Goal: Task Accomplishment & Management: Complete application form

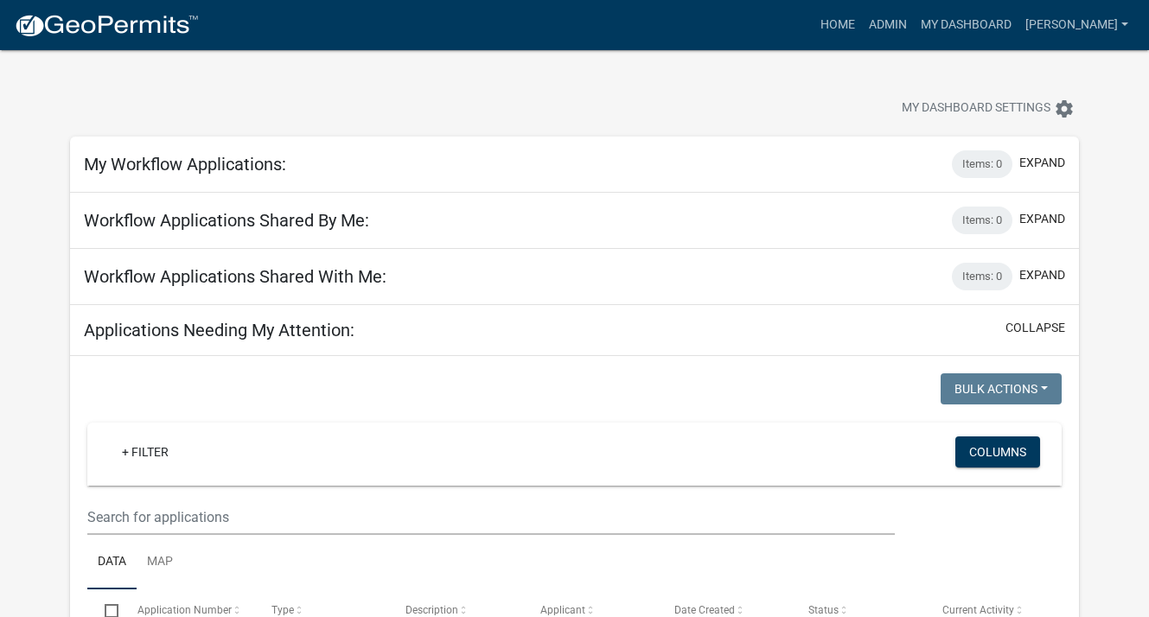
select select "3: 100"
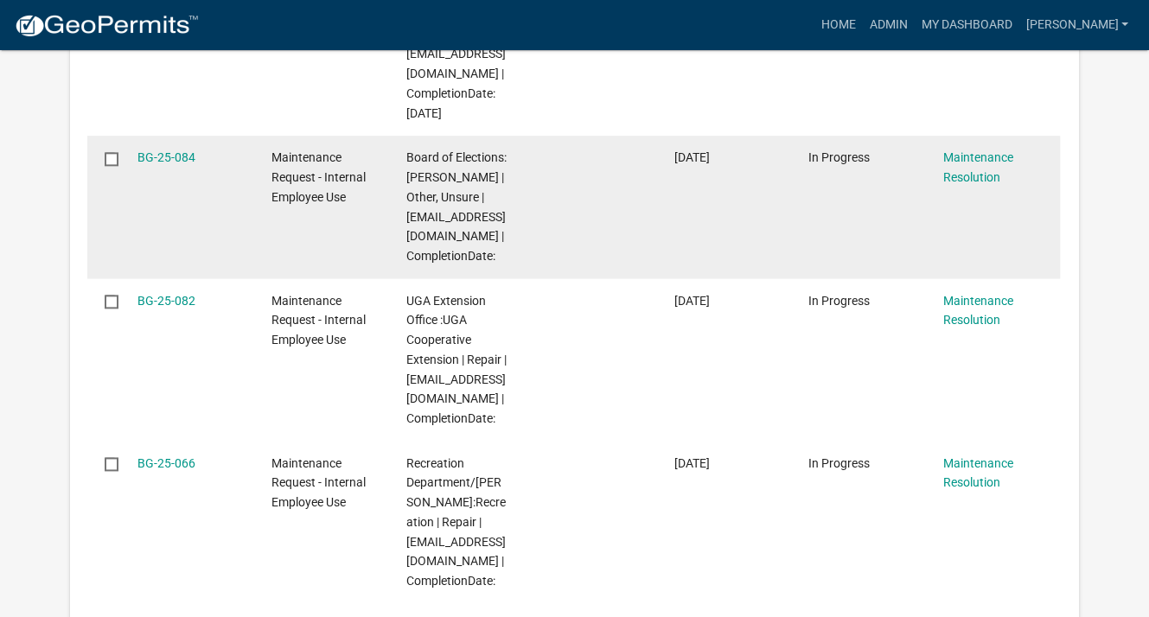
scroll to position [1556, 0]
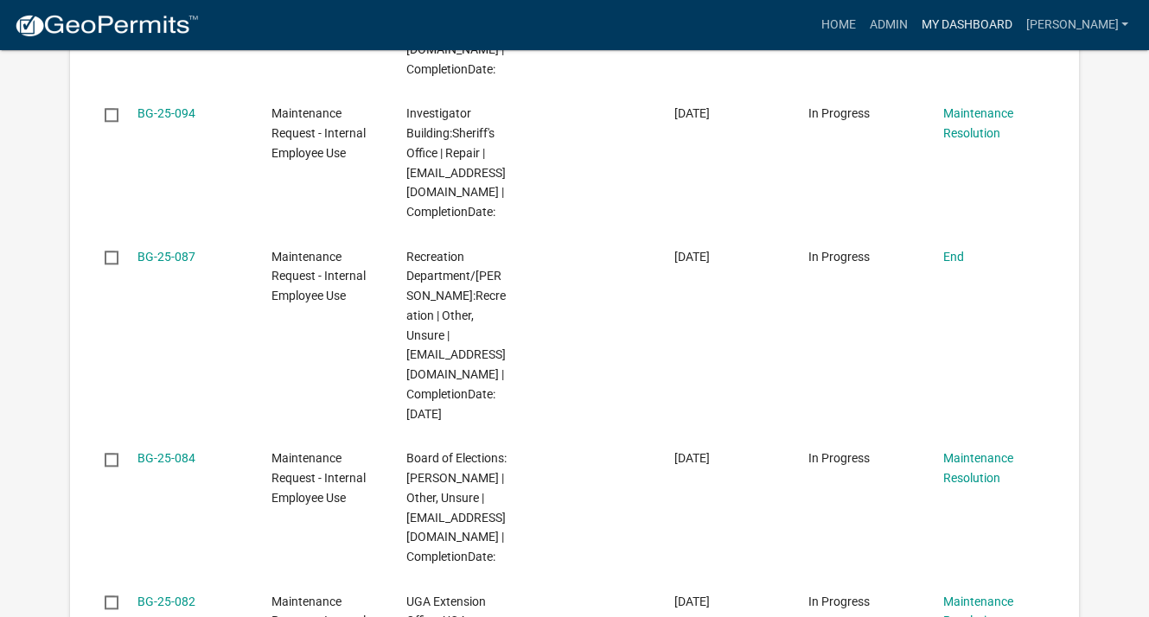
click at [968, 32] on link "My Dashboard" at bounding box center [966, 25] width 105 height 33
click at [997, 22] on link "My Dashboard" at bounding box center [966, 25] width 105 height 33
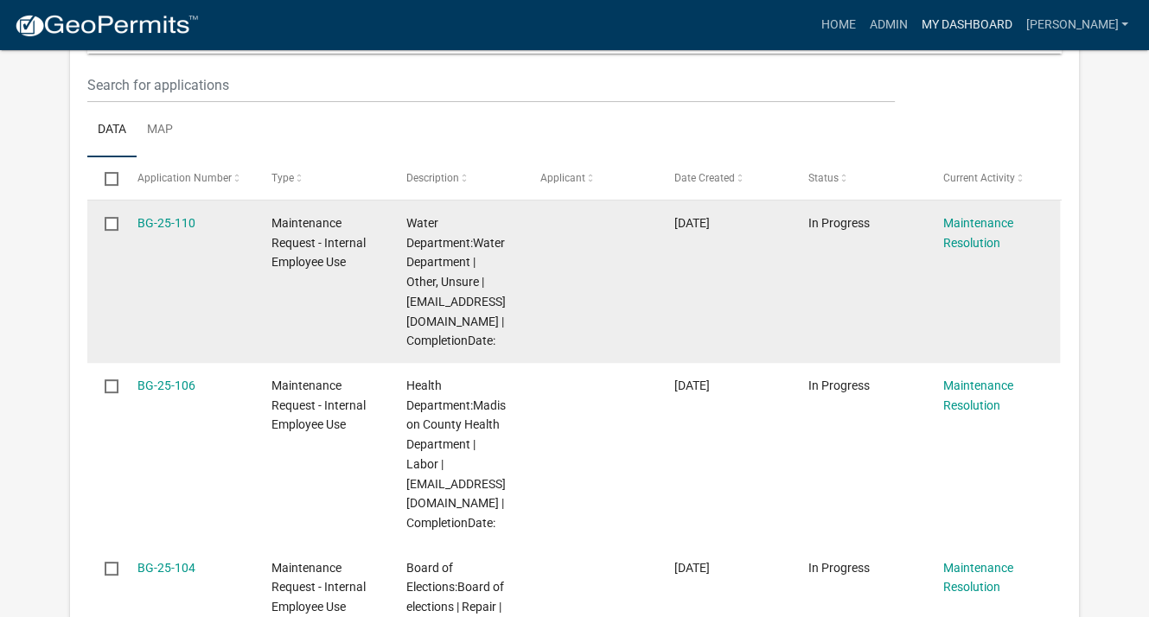
scroll to position [519, 0]
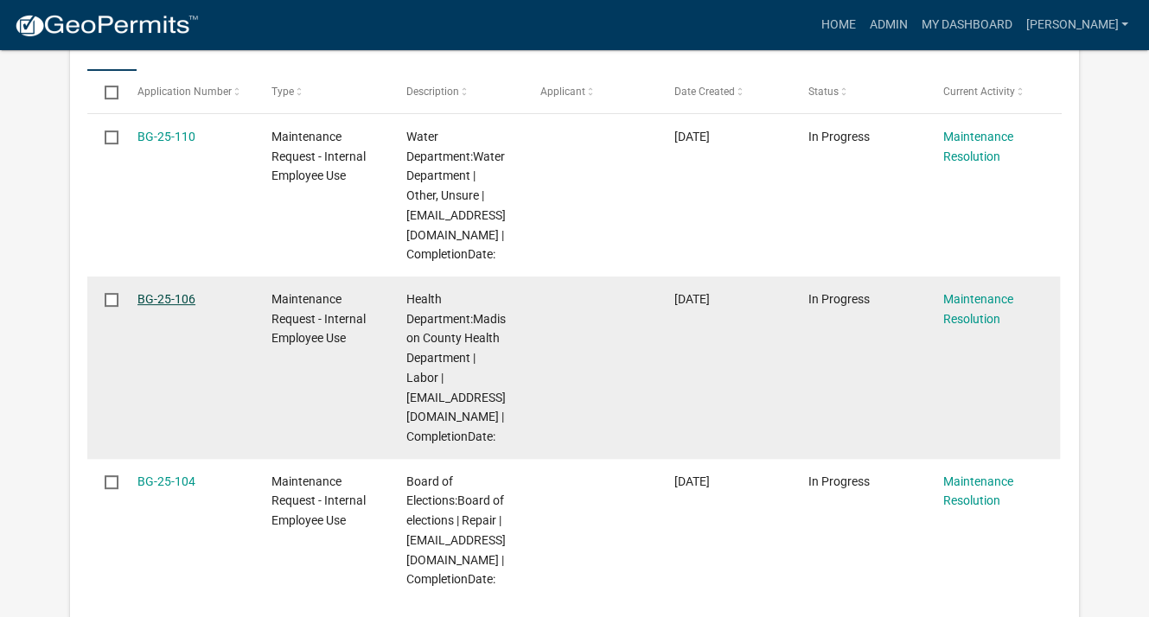
click at [154, 295] on link "BG-25-106" at bounding box center [166, 299] width 58 height 14
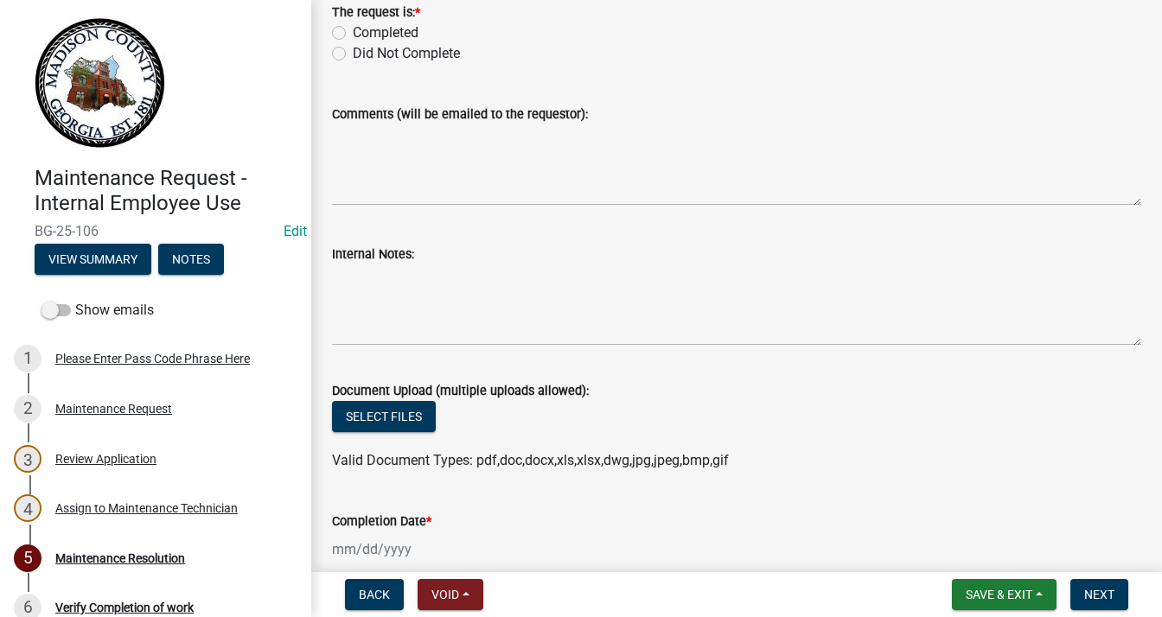
scroll to position [270, 0]
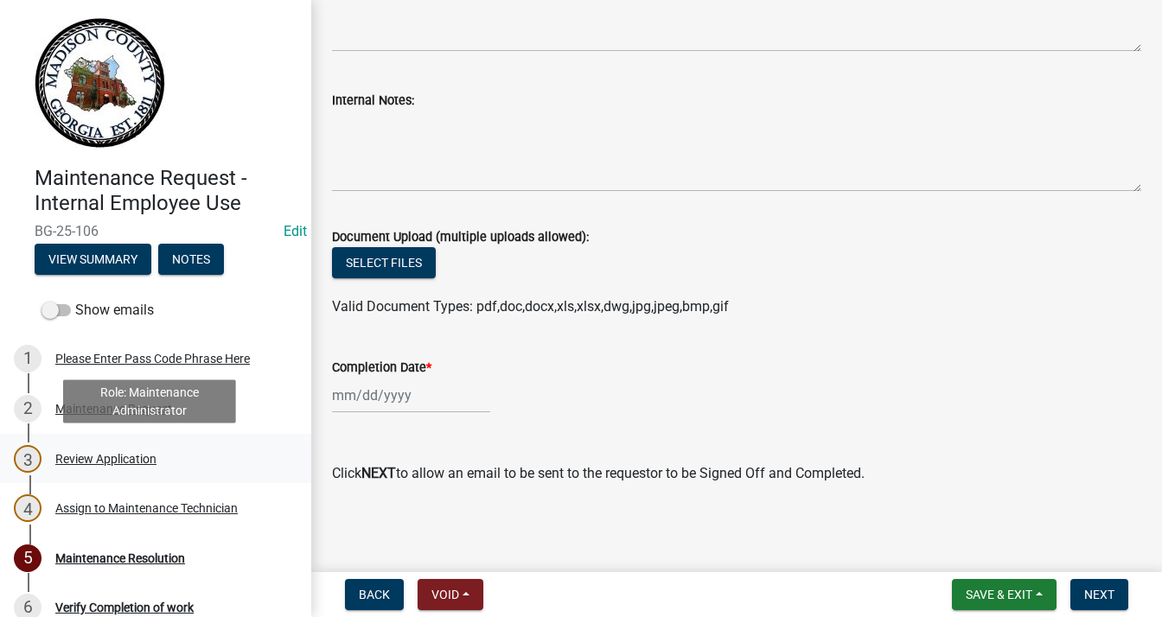
click at [130, 453] on div "Review Application" at bounding box center [105, 459] width 101 height 12
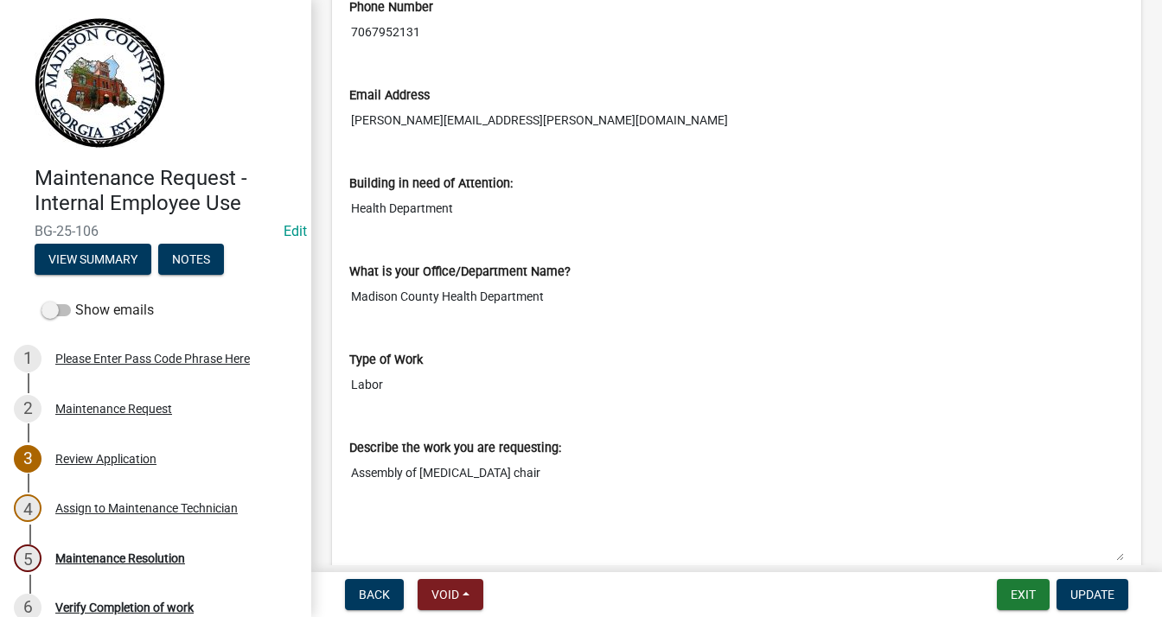
scroll to position [605, 0]
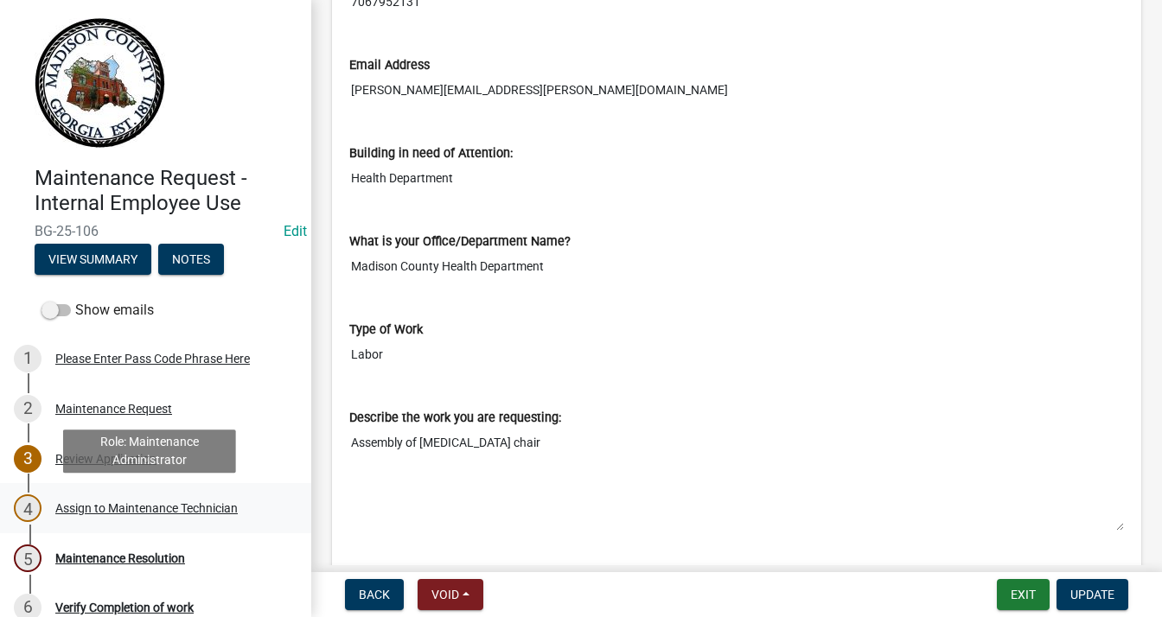
click at [163, 506] on div "Assign to Maintenance Technician" at bounding box center [146, 508] width 182 height 12
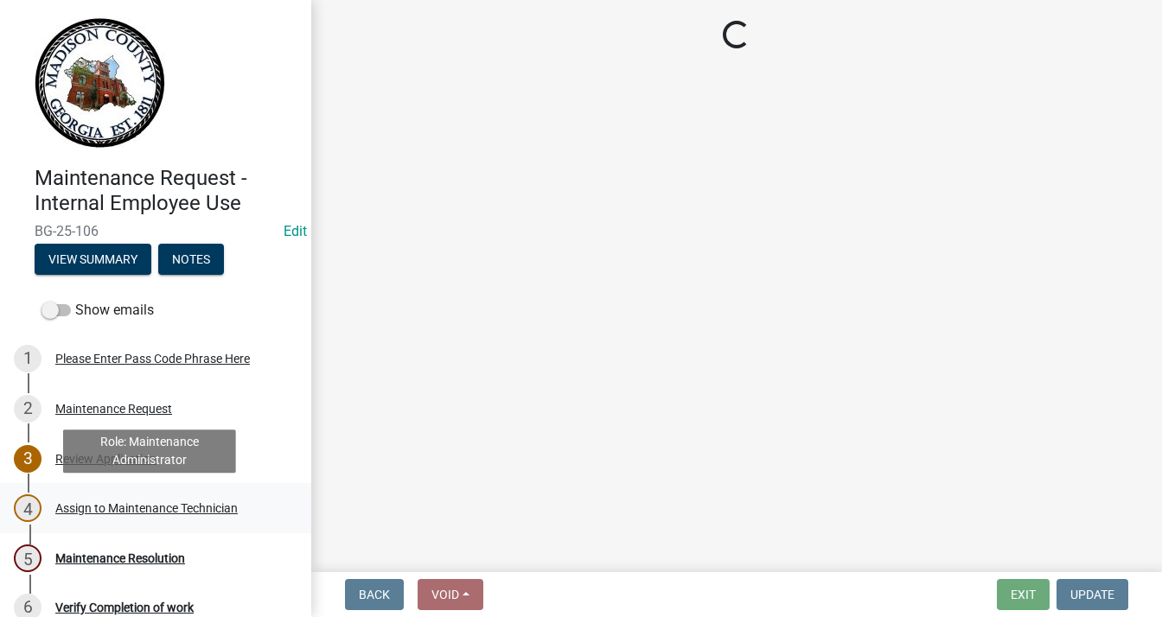
scroll to position [0, 0]
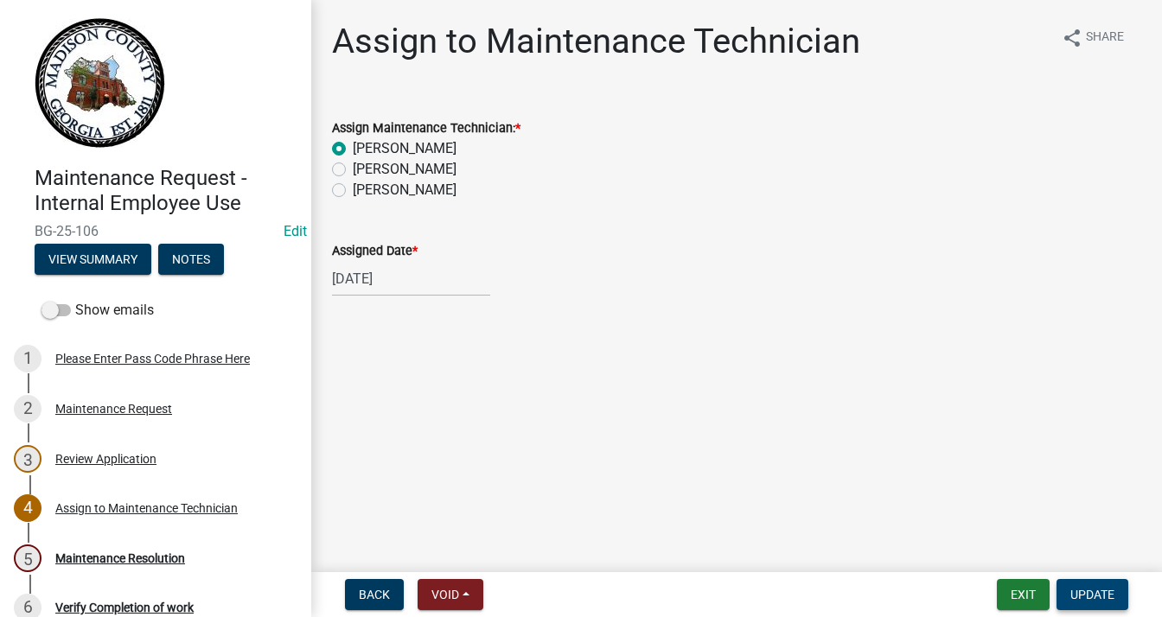
click at [1090, 596] on span "Update" at bounding box center [1092, 595] width 44 height 14
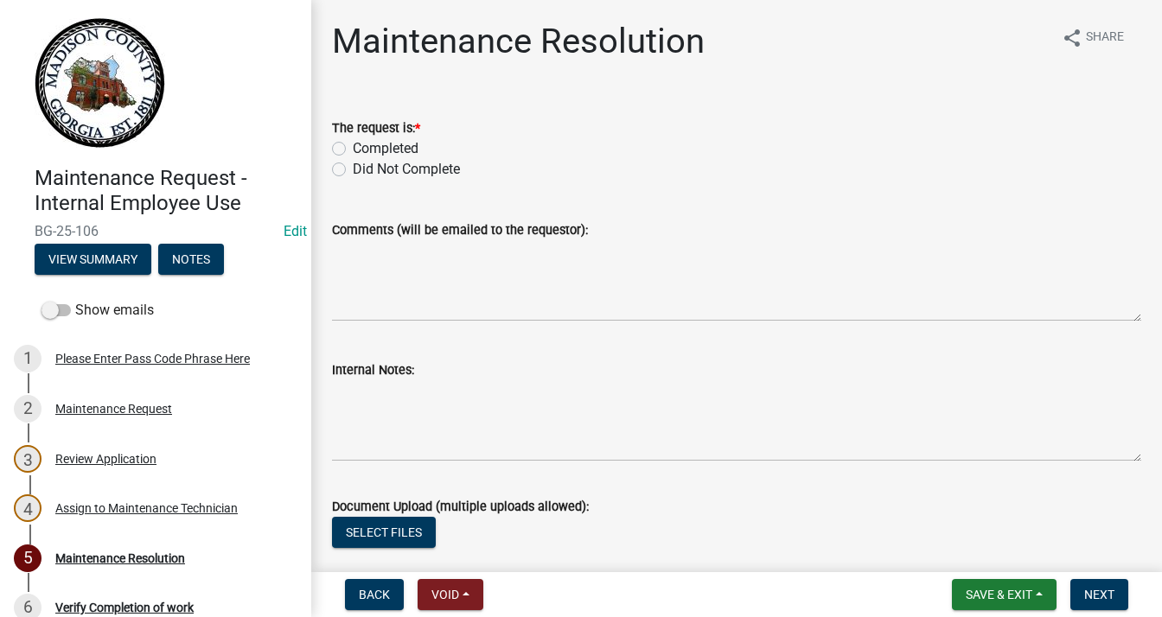
click at [353, 149] on label "Completed" at bounding box center [386, 148] width 66 height 21
click at [353, 149] on input "Completed" at bounding box center [358, 143] width 11 height 11
radio input "true"
click at [404, 259] on textarea "Comments (will be emailed to the requestor):" at bounding box center [736, 280] width 809 height 81
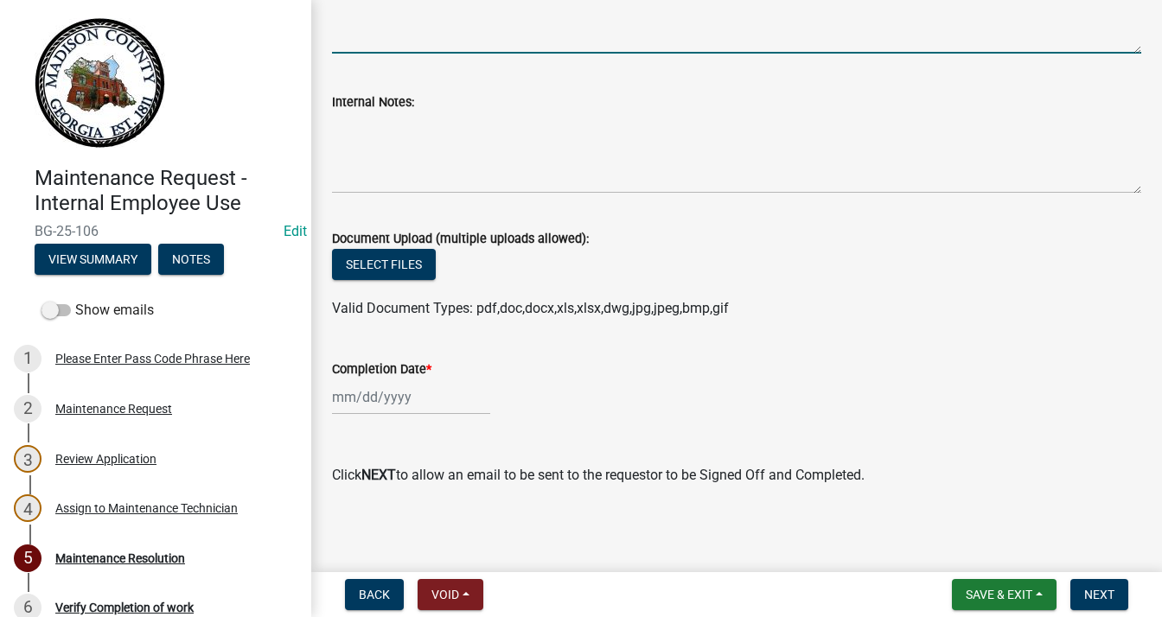
scroll to position [270, 0]
type textarea "Assembled and tested"
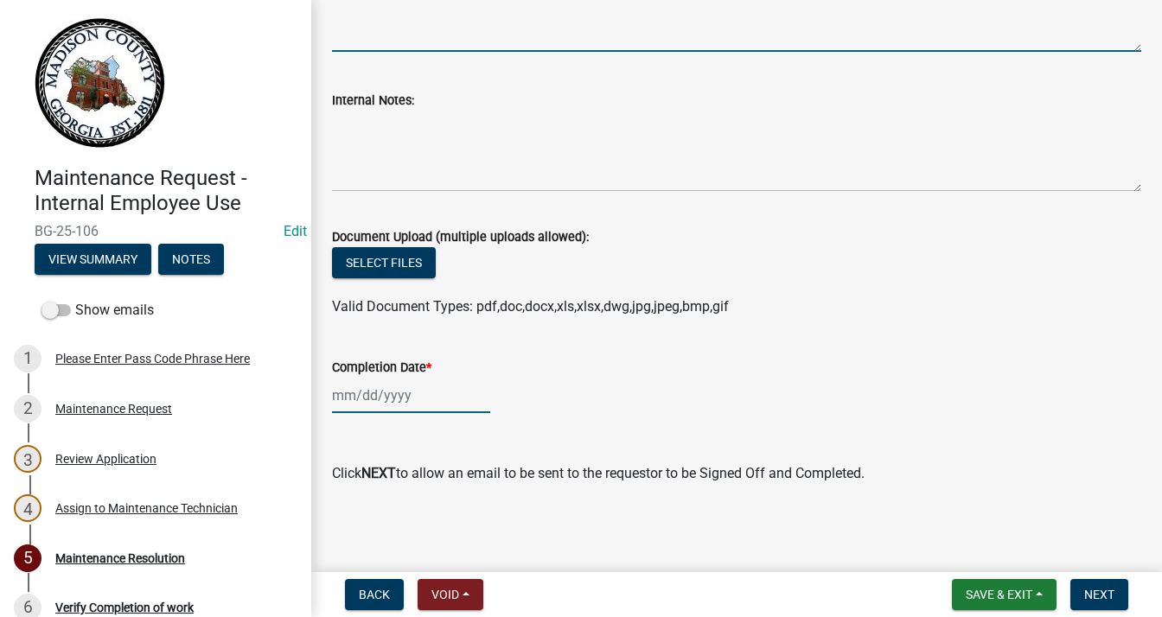
click at [364, 399] on div at bounding box center [411, 395] width 158 height 35
select select "9"
select select "2025"
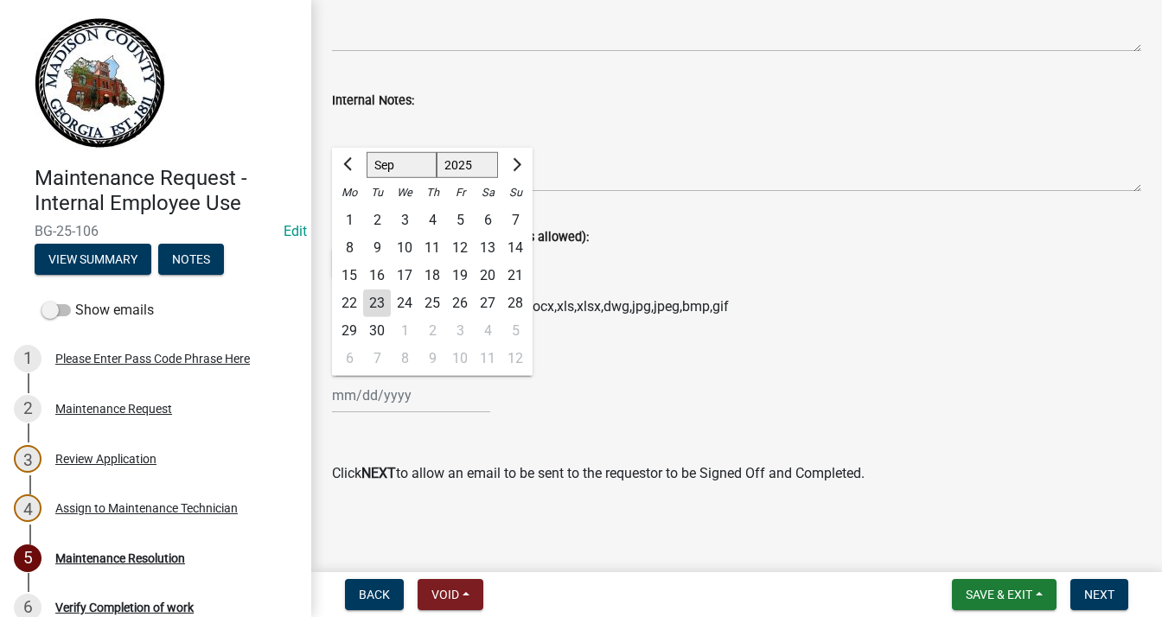
click at [346, 296] on div "22" at bounding box center [349, 304] width 28 height 28
type input "[DATE]"
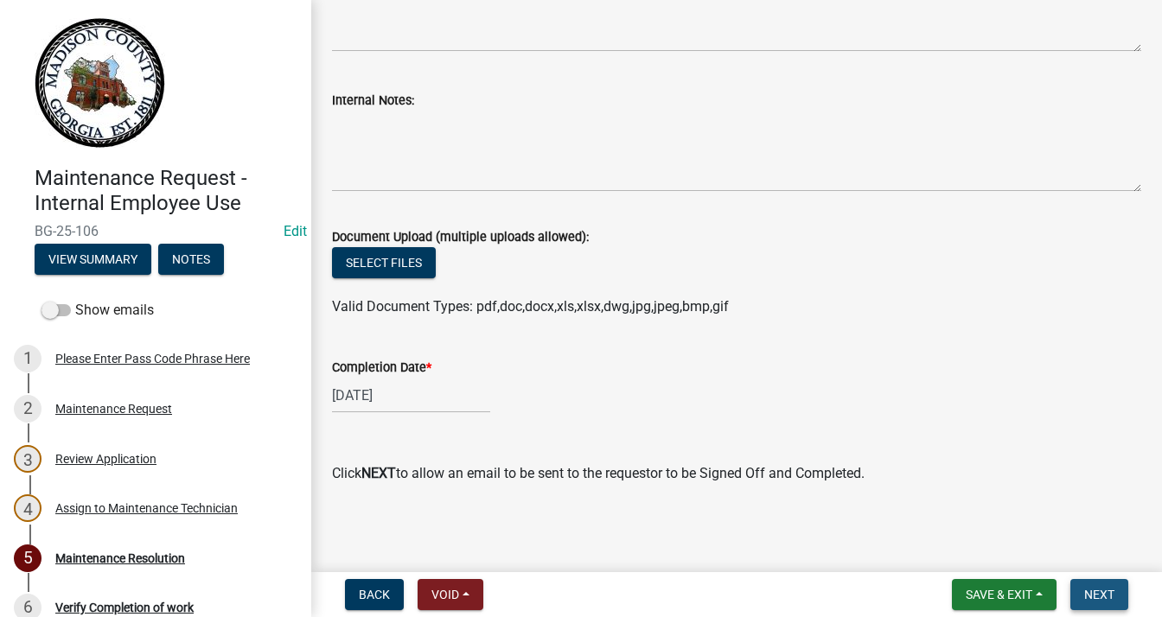
click at [1107, 594] on span "Next" at bounding box center [1099, 595] width 30 height 14
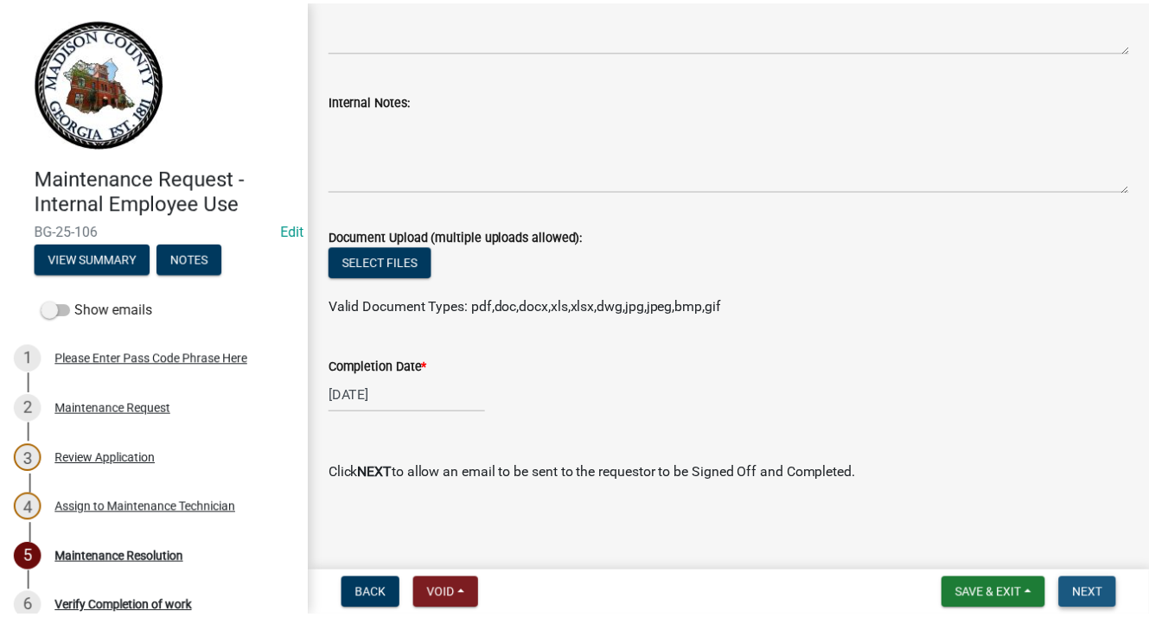
scroll to position [0, 0]
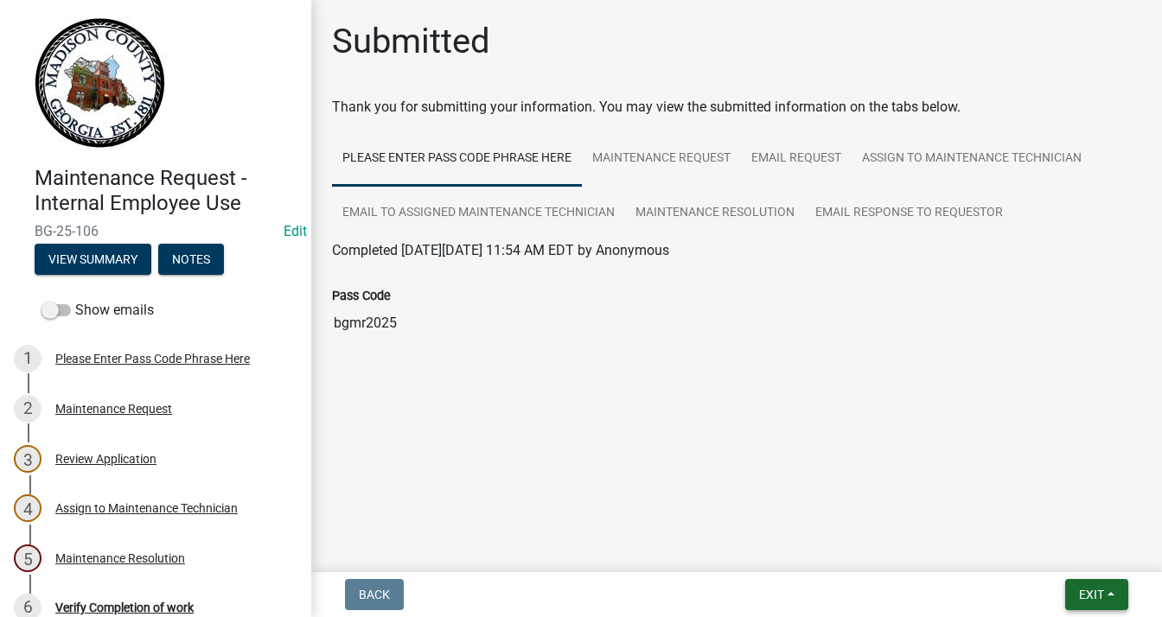
click at [1103, 596] on span "Exit" at bounding box center [1091, 595] width 25 height 14
click at [1051, 552] on button "Save & Exit" at bounding box center [1060, 550] width 138 height 42
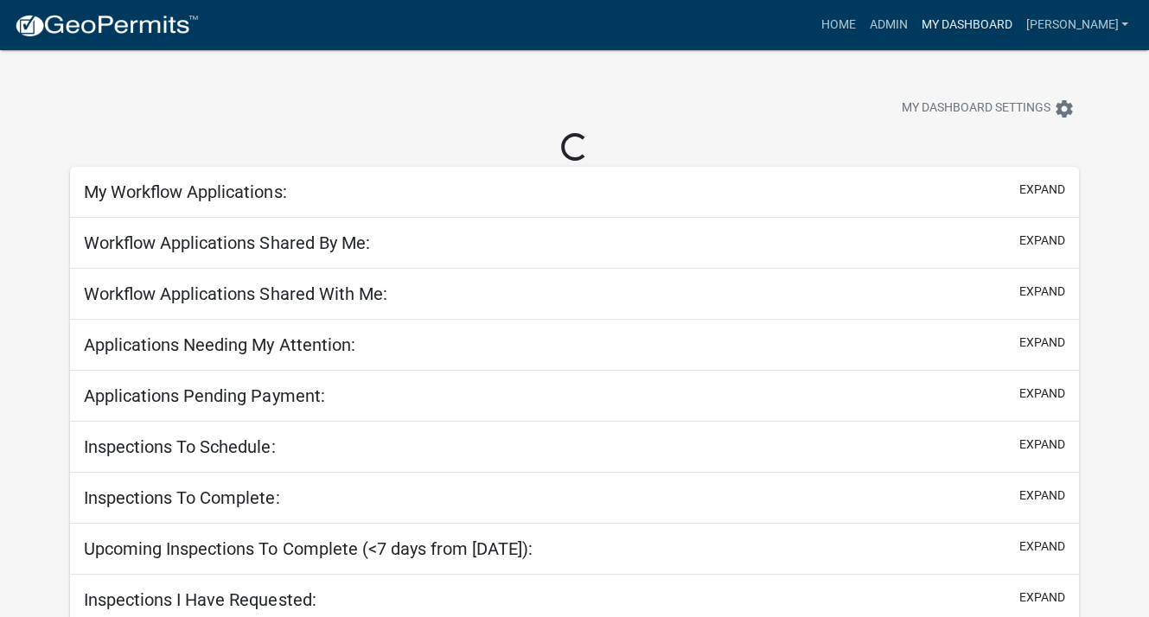
select select "3: 100"
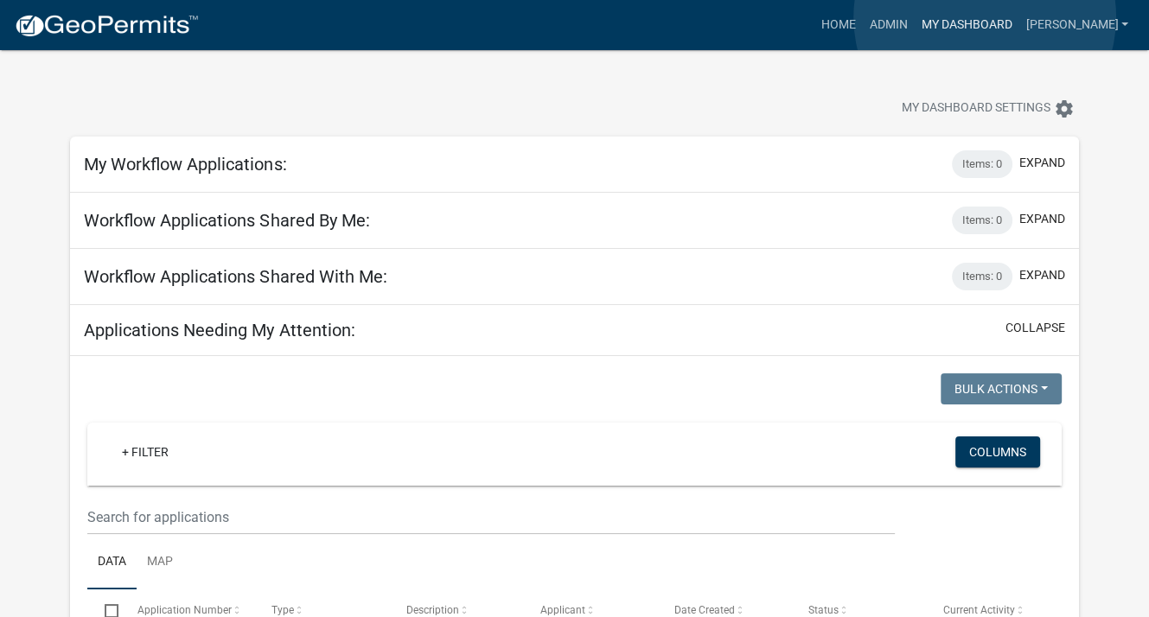
click at [985, 17] on link "My Dashboard" at bounding box center [966, 25] width 105 height 33
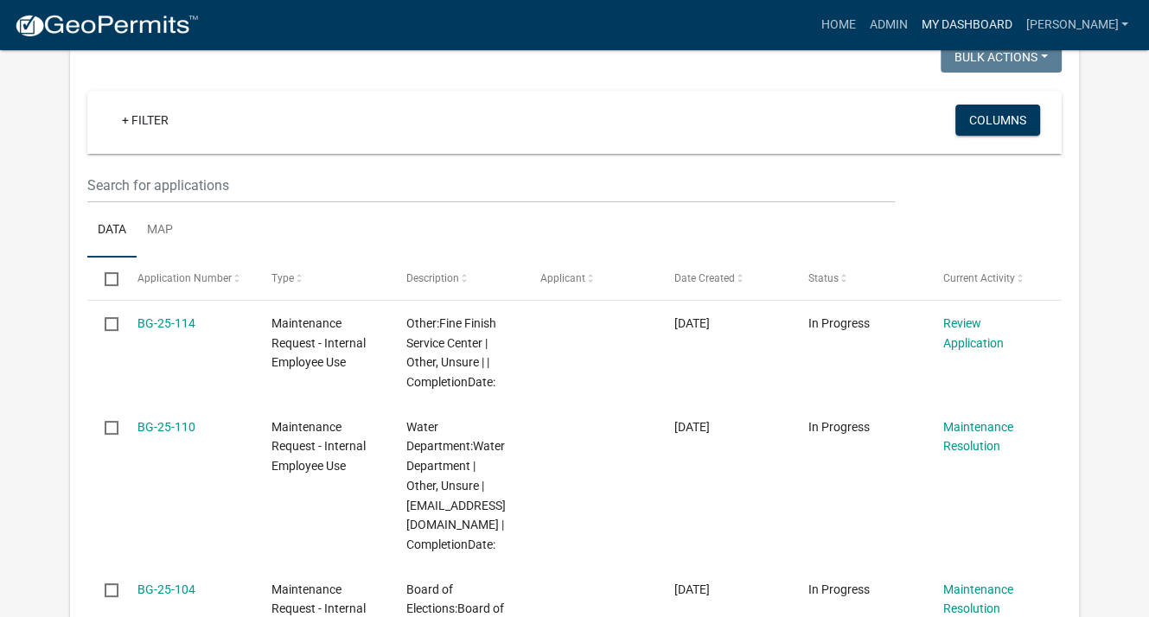
scroll to position [346, 0]
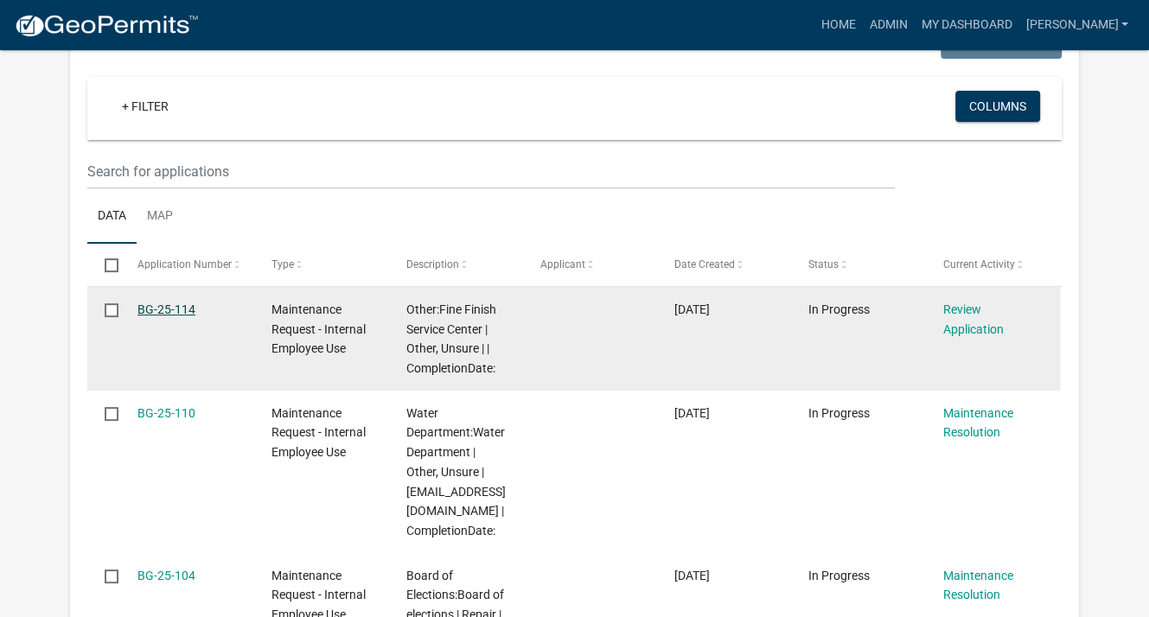
click at [158, 310] on link "BG-25-114" at bounding box center [166, 310] width 58 height 14
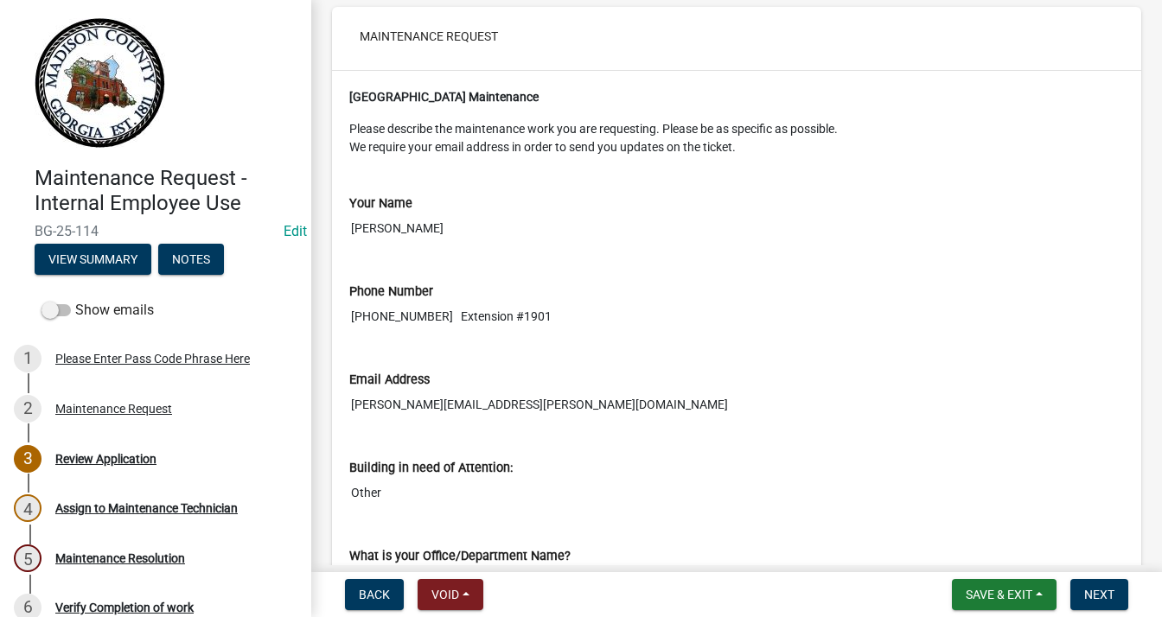
scroll to position [346, 0]
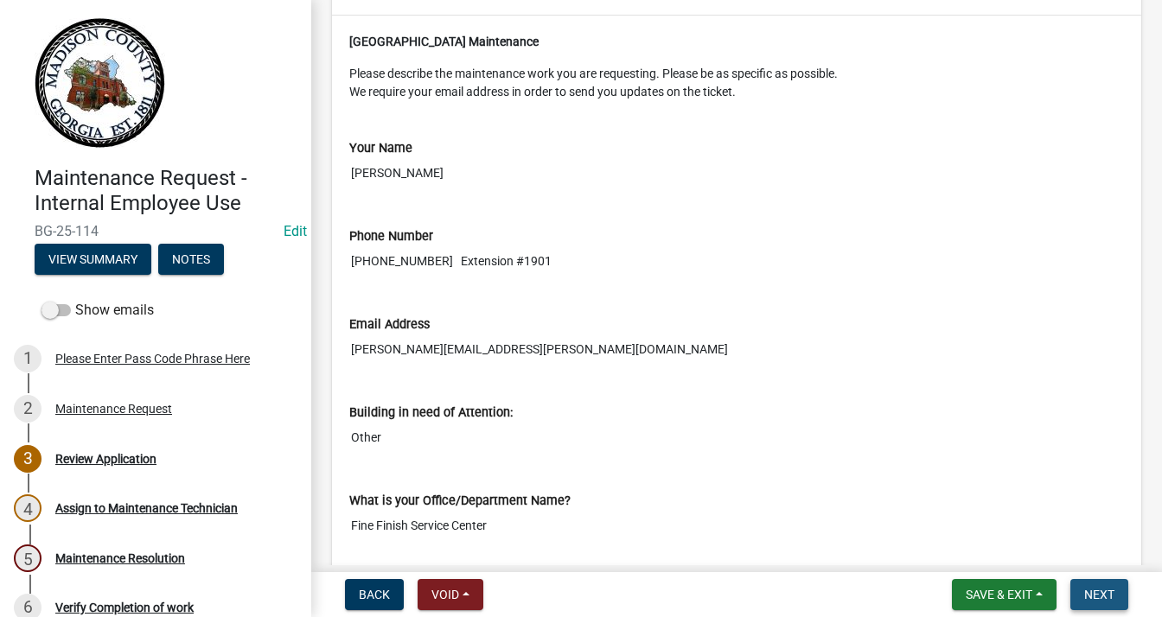
click at [1108, 600] on span "Next" at bounding box center [1099, 595] width 30 height 14
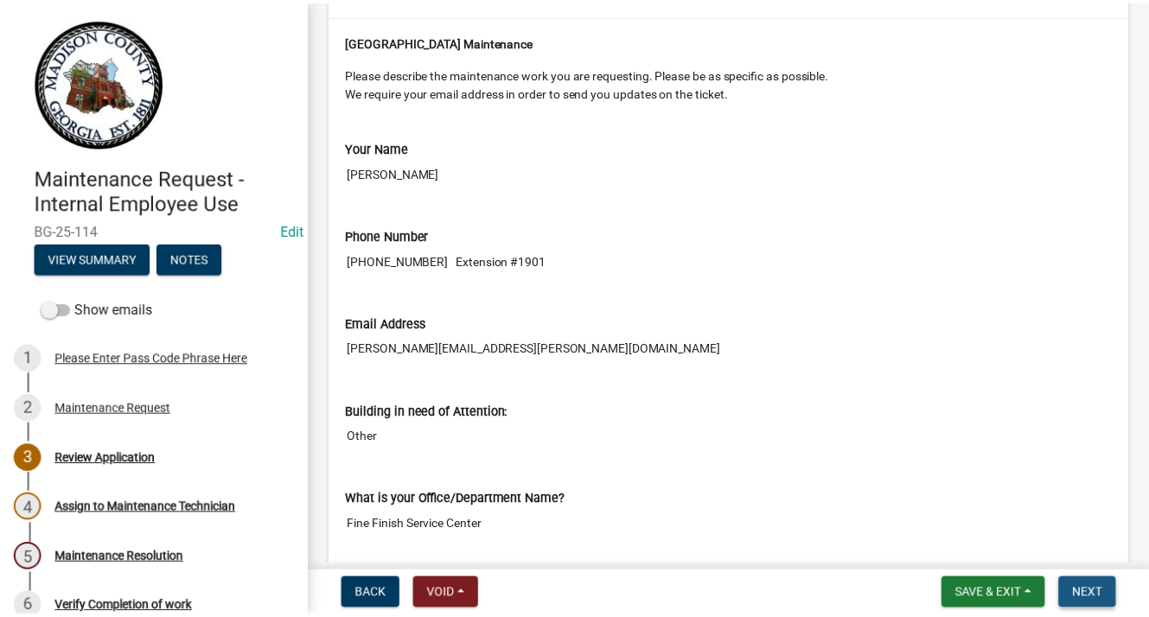
scroll to position [0, 0]
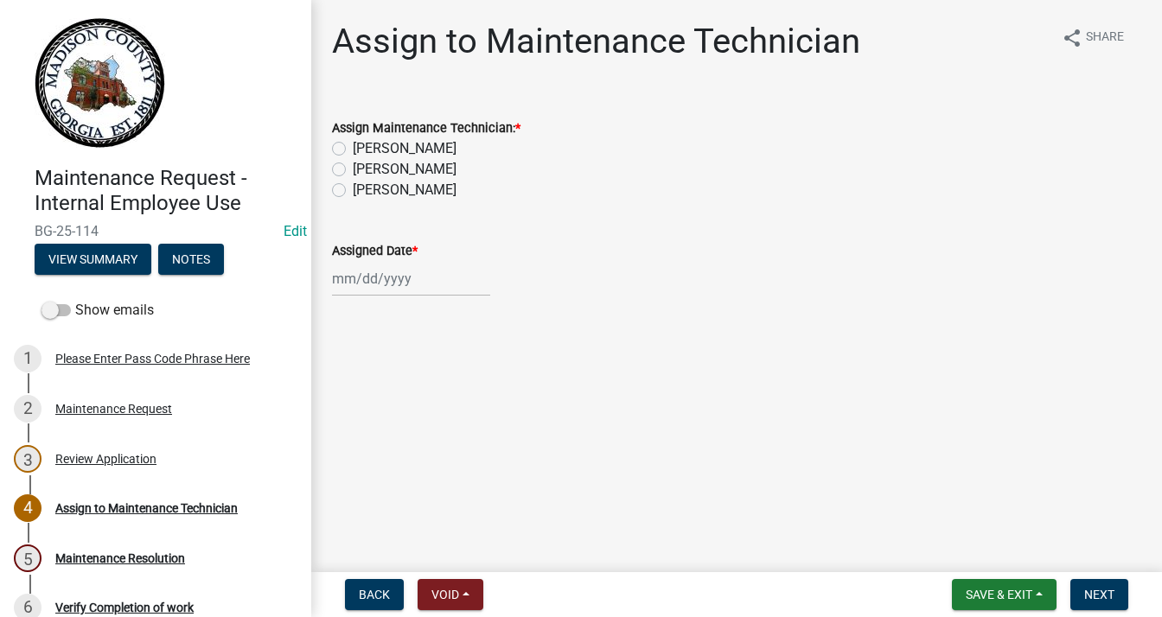
click at [353, 167] on label "[PERSON_NAME]" at bounding box center [405, 169] width 104 height 21
click at [353, 167] on input "[PERSON_NAME]" at bounding box center [358, 164] width 11 height 11
radio input "true"
click at [349, 283] on div at bounding box center [411, 278] width 158 height 35
select select "9"
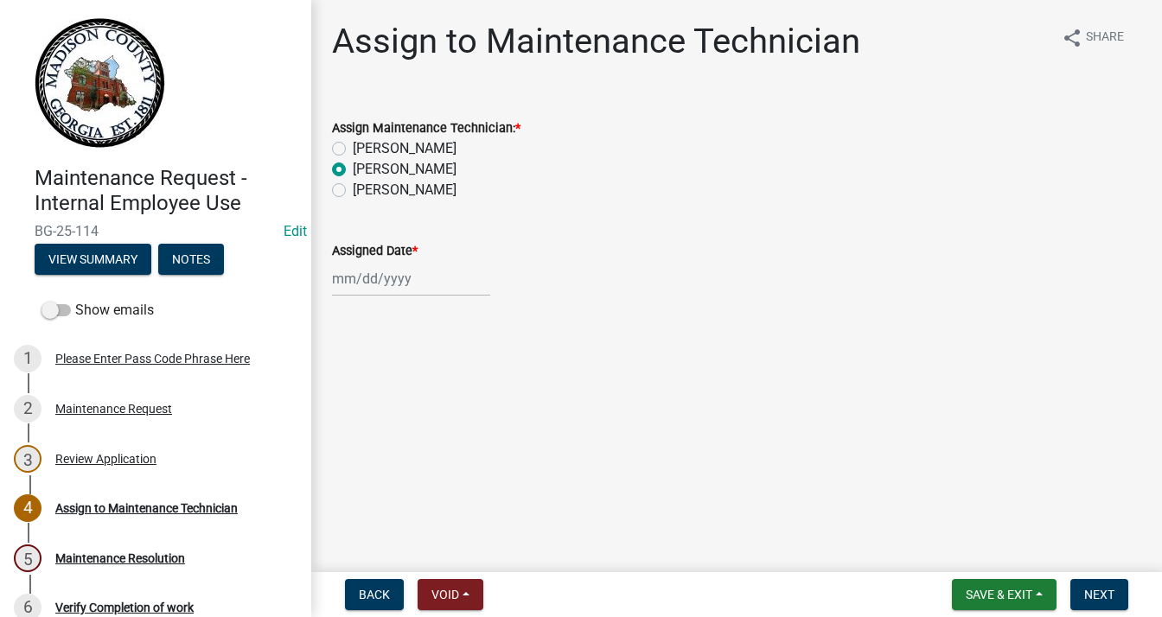
select select "2025"
click at [377, 450] on div "23" at bounding box center [377, 454] width 28 height 28
type input "[DATE]"
click at [1089, 588] on span "Next" at bounding box center [1099, 595] width 30 height 14
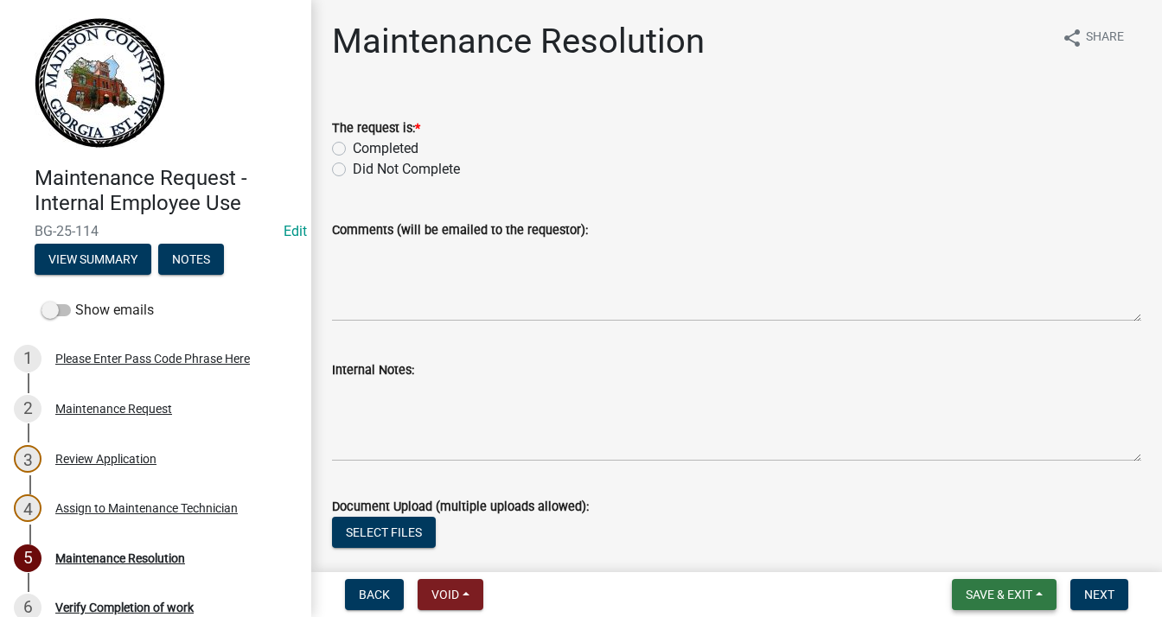
click at [993, 596] on span "Save & Exit" at bounding box center [999, 595] width 67 height 14
click at [991, 553] on button "Save & Exit" at bounding box center [987, 550] width 138 height 42
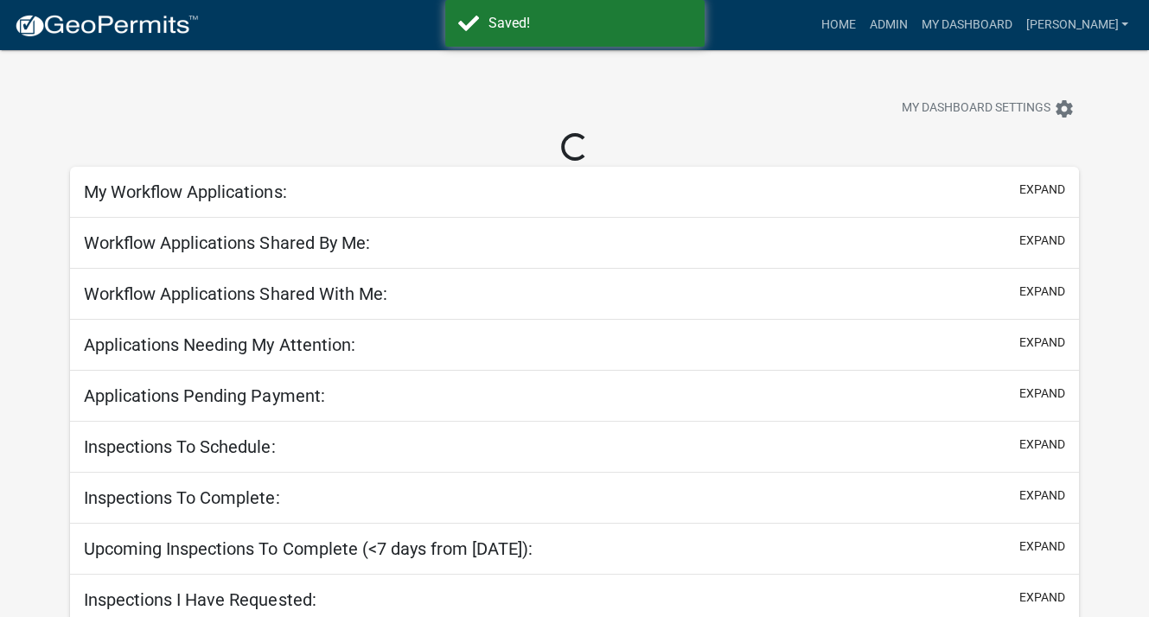
select select "3: 100"
